Goal: Transaction & Acquisition: Purchase product/service

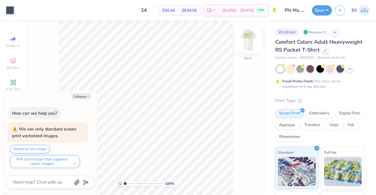
click at [252, 51] on div "Back" at bounding box center [248, 43] width 14 height 21
type textarea "x"
click at [155, 11] on input "24" at bounding box center [143, 10] width 23 height 11
type input "2"
type input "4"
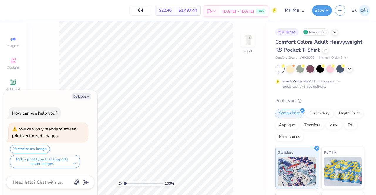
type input "64"
click at [235, 11] on span "[DATE] - [DATE]" at bounding box center [238, 11] width 32 height 6
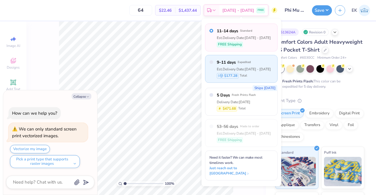
click at [234, 78] on span "$177.28" at bounding box center [230, 75] width 13 height 5
type textarea "x"
radio input "false"
radio input "true"
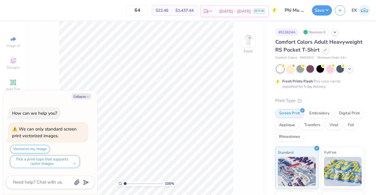
click at [243, 13] on span "[DATE] - [DATE]" at bounding box center [235, 11] width 32 height 6
